Goal: Information Seeking & Learning: Check status

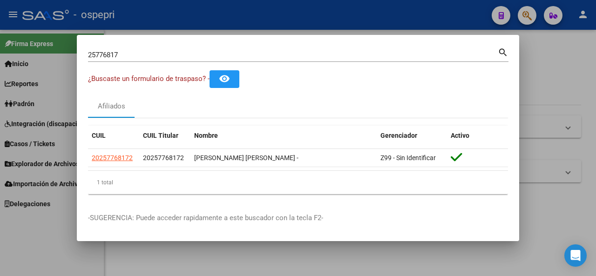
click at [524, 12] on div at bounding box center [298, 138] width 596 height 276
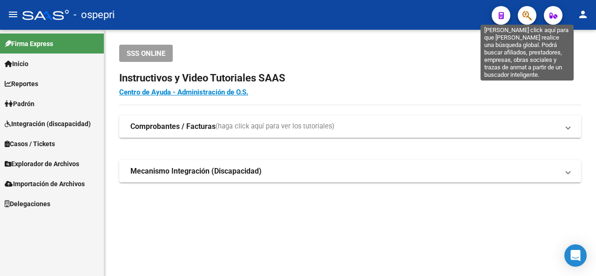
click at [530, 15] on icon "button" at bounding box center [526, 15] width 9 height 11
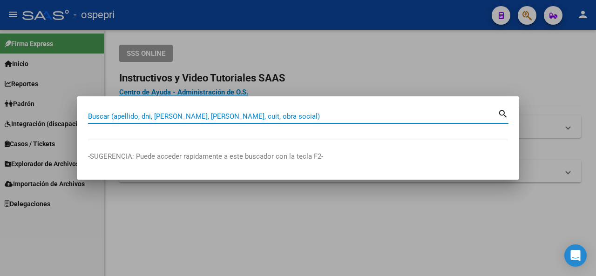
paste input "26245619"
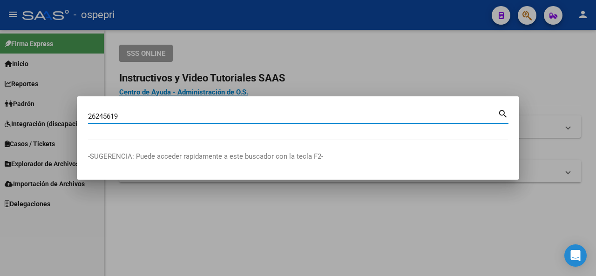
type input "26245619"
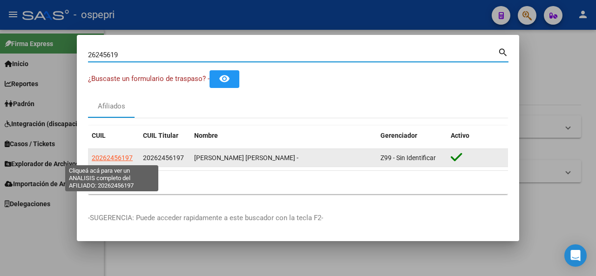
click at [119, 157] on span "20262456197" at bounding box center [112, 157] width 41 height 7
type textarea "20262456197"
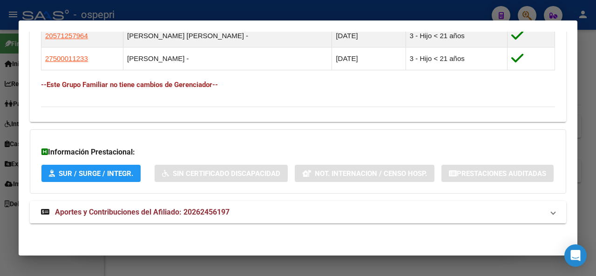
scroll to position [597, 0]
drag, startPoint x: 156, startPoint y: 206, endPoint x: 161, endPoint y: 206, distance: 5.1
click at [159, 207] on strong "Aportes y Contribuciones del Afiliado: 20262456197" at bounding box center [135, 212] width 188 height 11
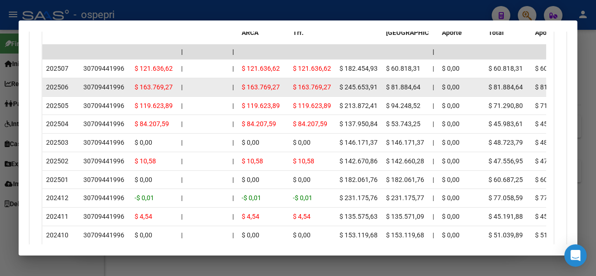
scroll to position [937, 0]
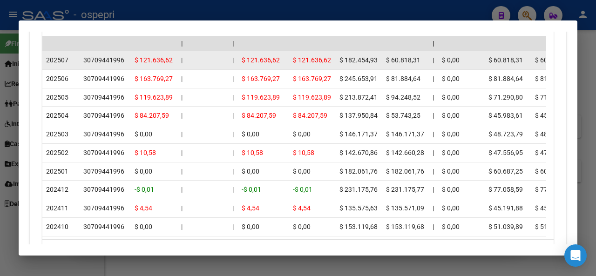
click at [107, 66] on div "30709441996" at bounding box center [103, 60] width 41 height 11
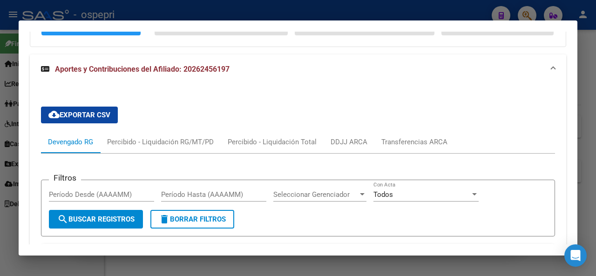
scroll to position [751, 0]
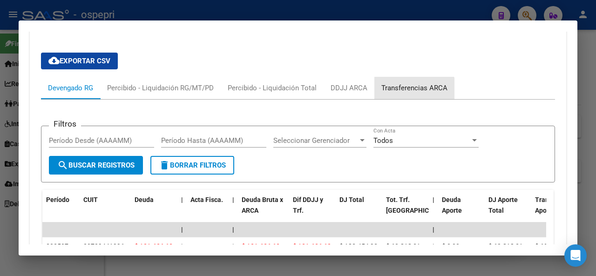
click at [409, 93] on div "Transferencias ARCA" at bounding box center [414, 88] width 66 height 10
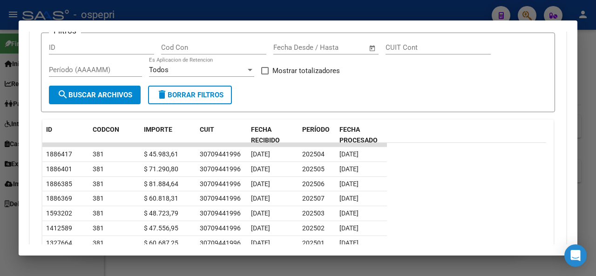
scroll to position [705, 0]
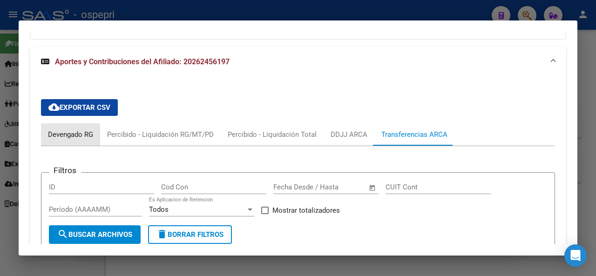
click at [69, 140] on div "Devengado RG" at bounding box center [70, 134] width 45 height 10
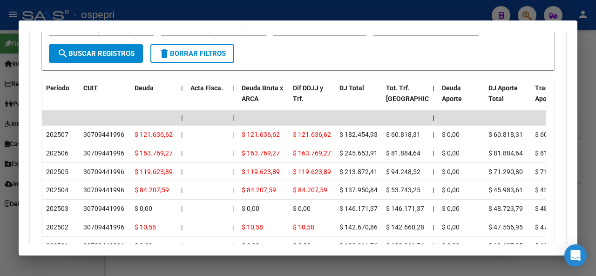
scroll to position [844, 0]
